Goal: Find specific page/section: Find specific page/section

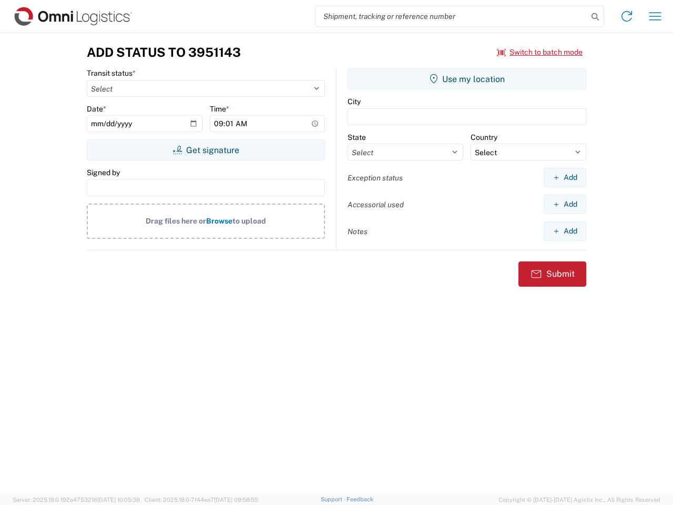
click at [452, 16] on input "search" at bounding box center [452, 16] width 272 height 20
click at [595, 17] on icon at bounding box center [595, 16] width 15 height 15
click at [627, 16] on icon at bounding box center [626, 16] width 17 height 17
click at [655, 16] on icon "button" at bounding box center [656, 16] width 12 height 8
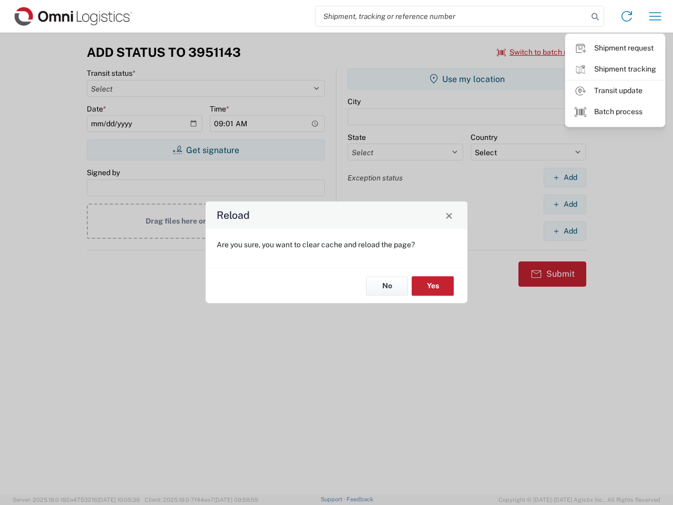
click at [206, 150] on div "Reload Are you sure, you want to clear cache and reload the page? No Yes" at bounding box center [336, 252] width 673 height 505
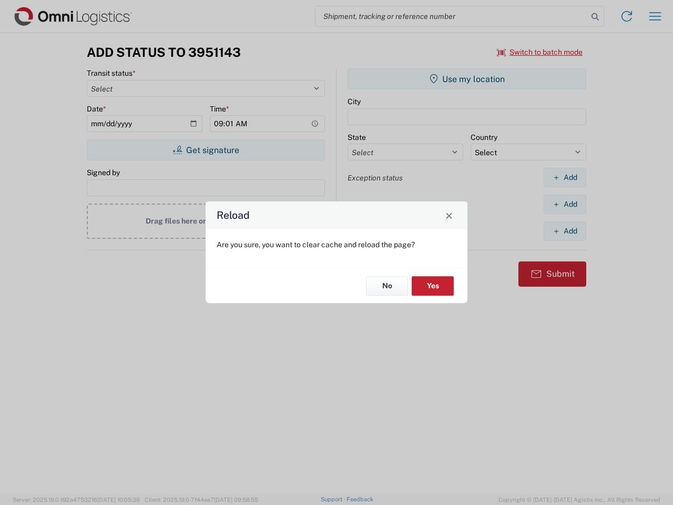
click at [467, 79] on div "Reload Are you sure, you want to clear cache and reload the page? No Yes" at bounding box center [336, 252] width 673 height 505
click at [565, 177] on div "Reload Are you sure, you want to clear cache and reload the page? No Yes" at bounding box center [336, 252] width 673 height 505
click at [565, 204] on div "Reload Are you sure, you want to clear cache and reload the page? No Yes" at bounding box center [336, 252] width 673 height 505
click at [565, 231] on div "Reload Are you sure, you want to clear cache and reload the page? No Yes" at bounding box center [336, 252] width 673 height 505
